Goal: Task Accomplishment & Management: Use online tool/utility

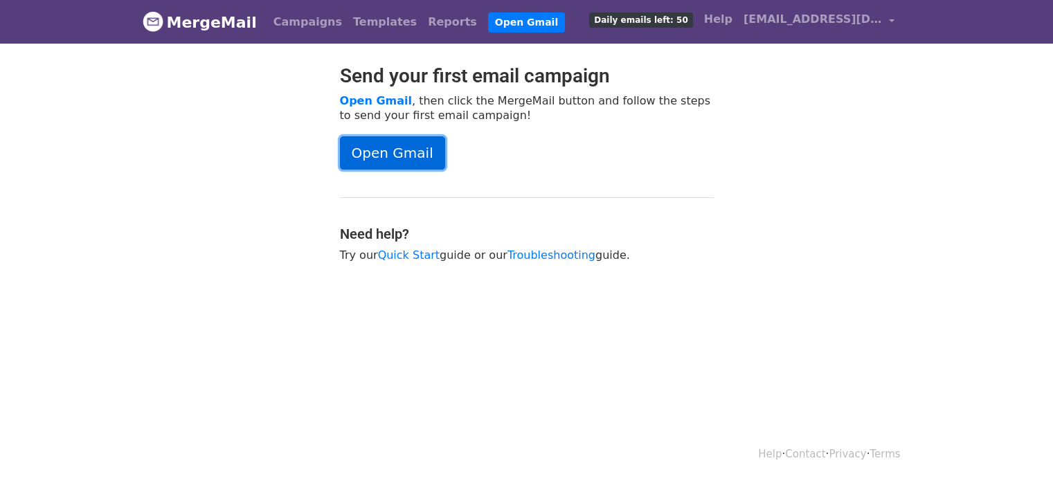
click at [377, 151] on link "Open Gmail" at bounding box center [392, 152] width 105 height 33
click at [419, 161] on link "Open Gmail" at bounding box center [392, 152] width 105 height 33
click at [417, 155] on link "Open Gmail" at bounding box center [392, 152] width 105 height 33
click at [413, 150] on link "Open Gmail" at bounding box center [392, 152] width 105 height 33
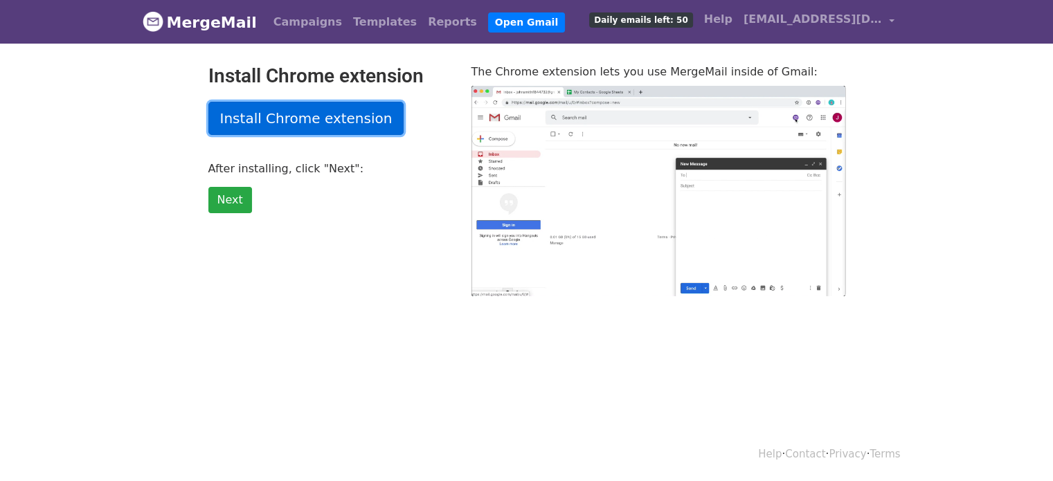
click at [294, 129] on link "Install Chrome extension" at bounding box center [306, 118] width 196 height 33
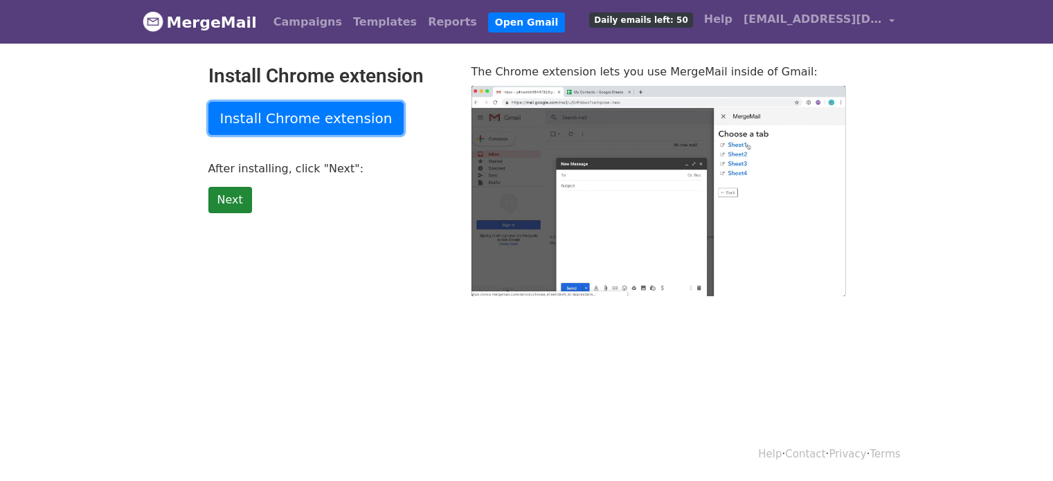
type input "20.57"
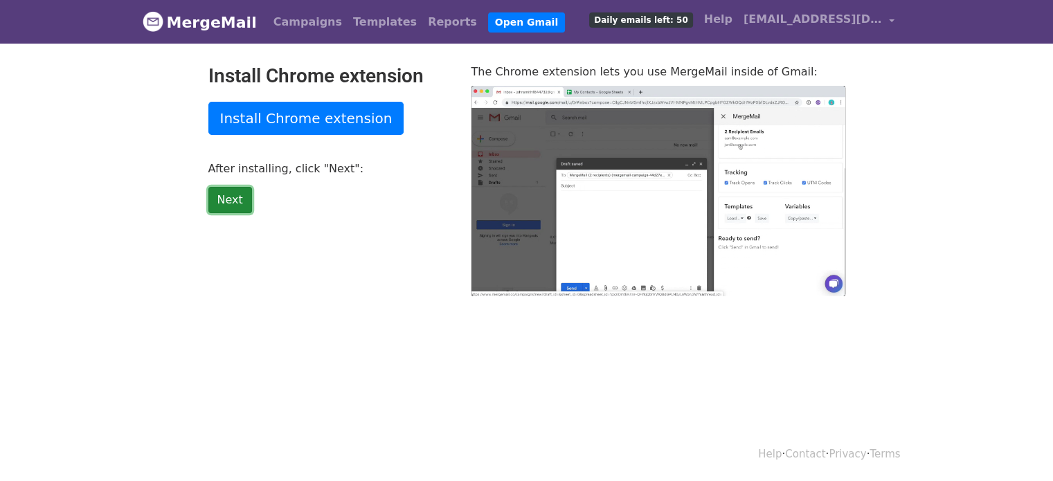
click at [232, 204] on link "Next" at bounding box center [230, 200] width 44 height 26
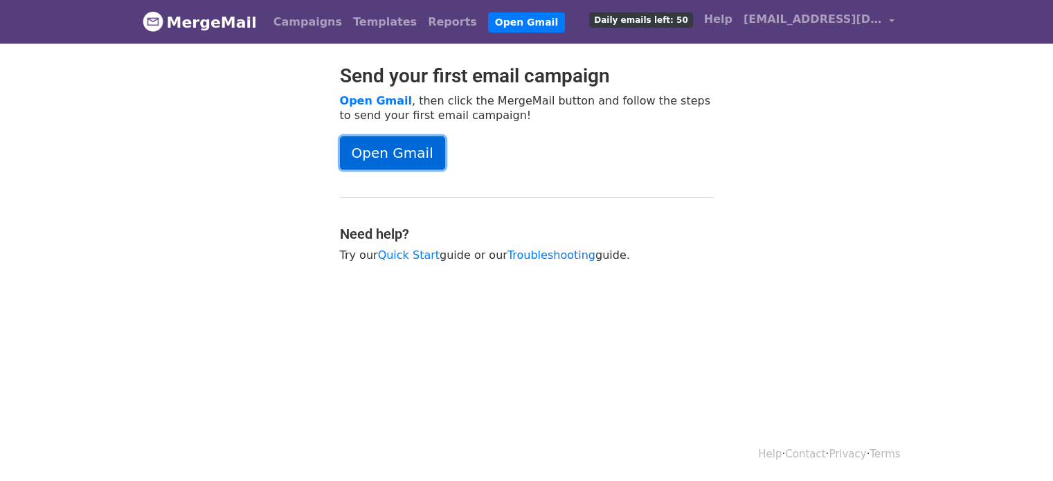
click at [410, 139] on link "Open Gmail" at bounding box center [392, 152] width 105 height 33
click at [526, 255] on link "Troubleshooting" at bounding box center [551, 255] width 88 height 13
click at [413, 157] on link "Open Gmail" at bounding box center [392, 152] width 105 height 33
click at [407, 138] on link "Open Gmail" at bounding box center [392, 152] width 105 height 33
click at [399, 147] on link "Open Gmail" at bounding box center [392, 152] width 105 height 33
